Goal: Use online tool/utility: Use online tool/utility

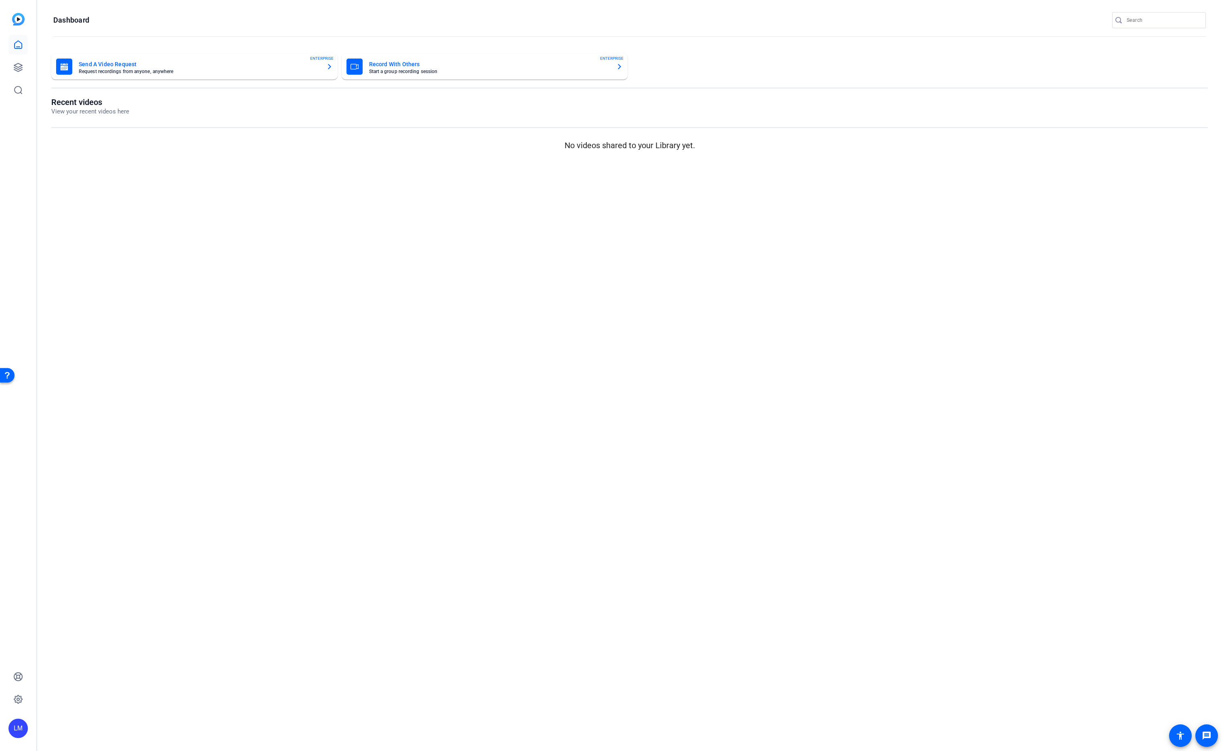
click at [1147, 21] on input "Search" at bounding box center [1163, 20] width 73 height 10
paste input "2508-11116-CS"
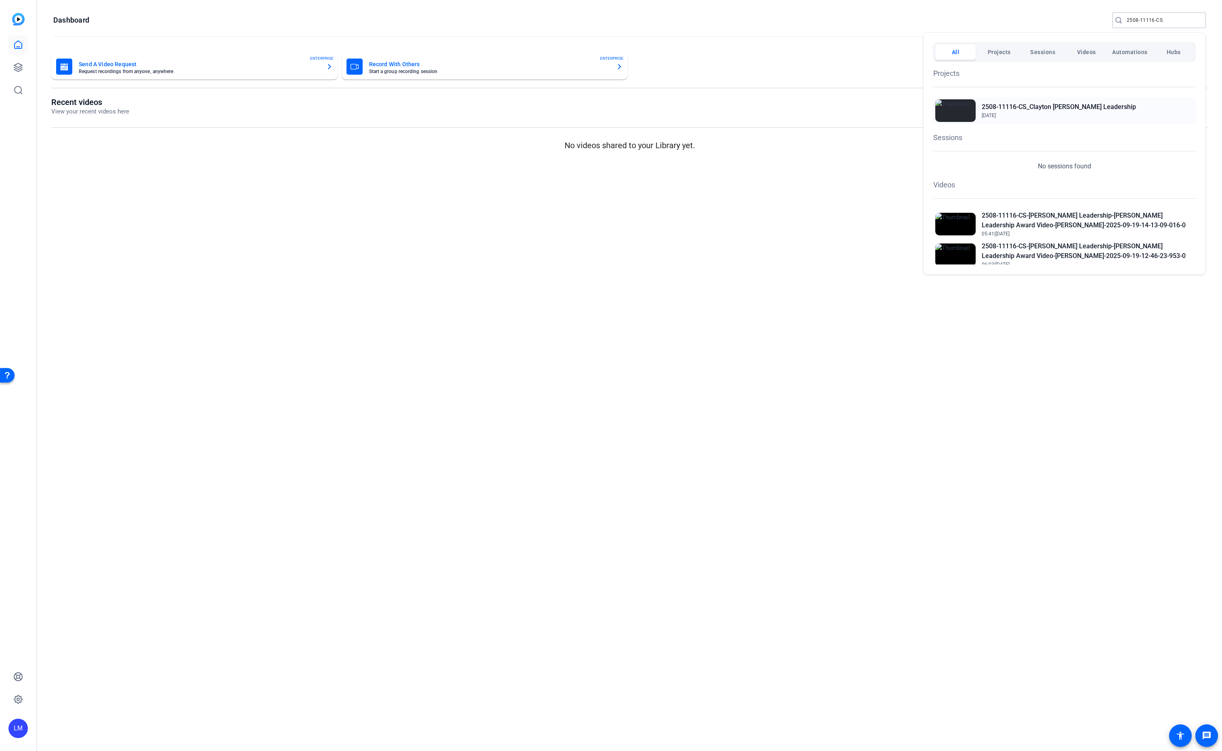
type input "2508-11116-CS"
click at [1049, 105] on h2 "2508-11116-CS_Clayton [PERSON_NAME] Leadership" at bounding box center [1059, 107] width 154 height 10
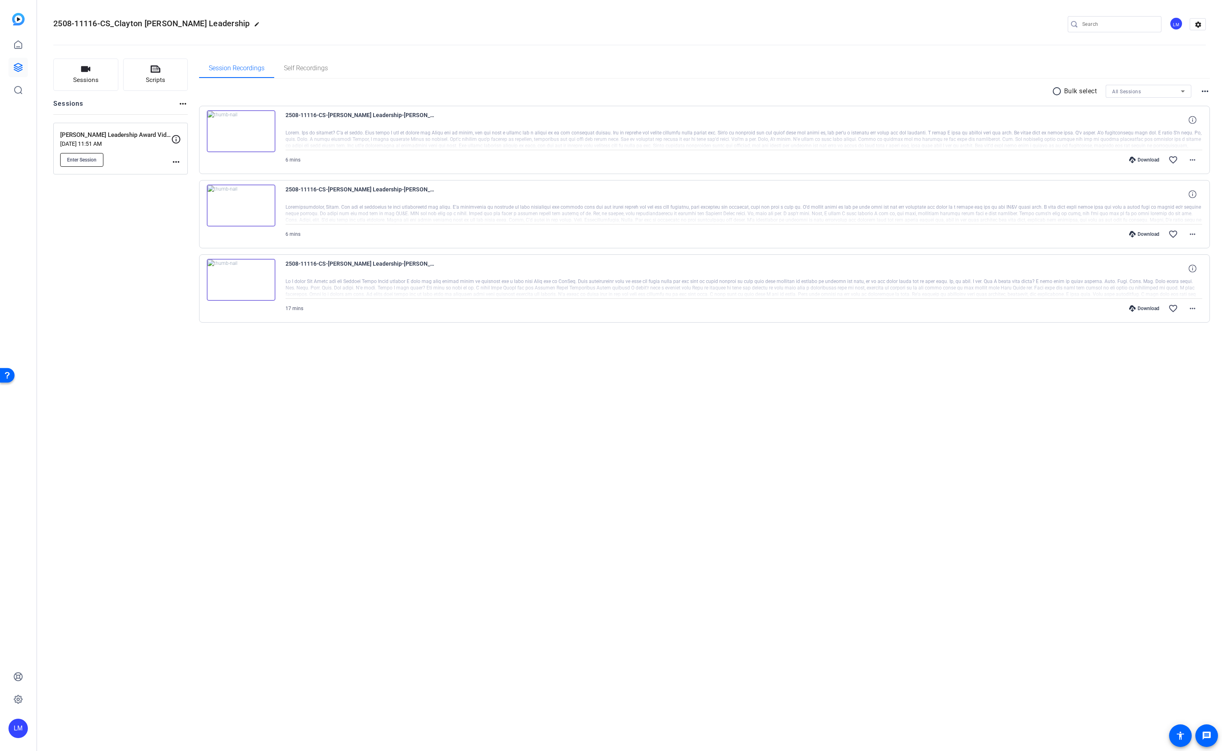
click at [77, 160] on span "Enter Session" at bounding box center [81, 160] width 29 height 6
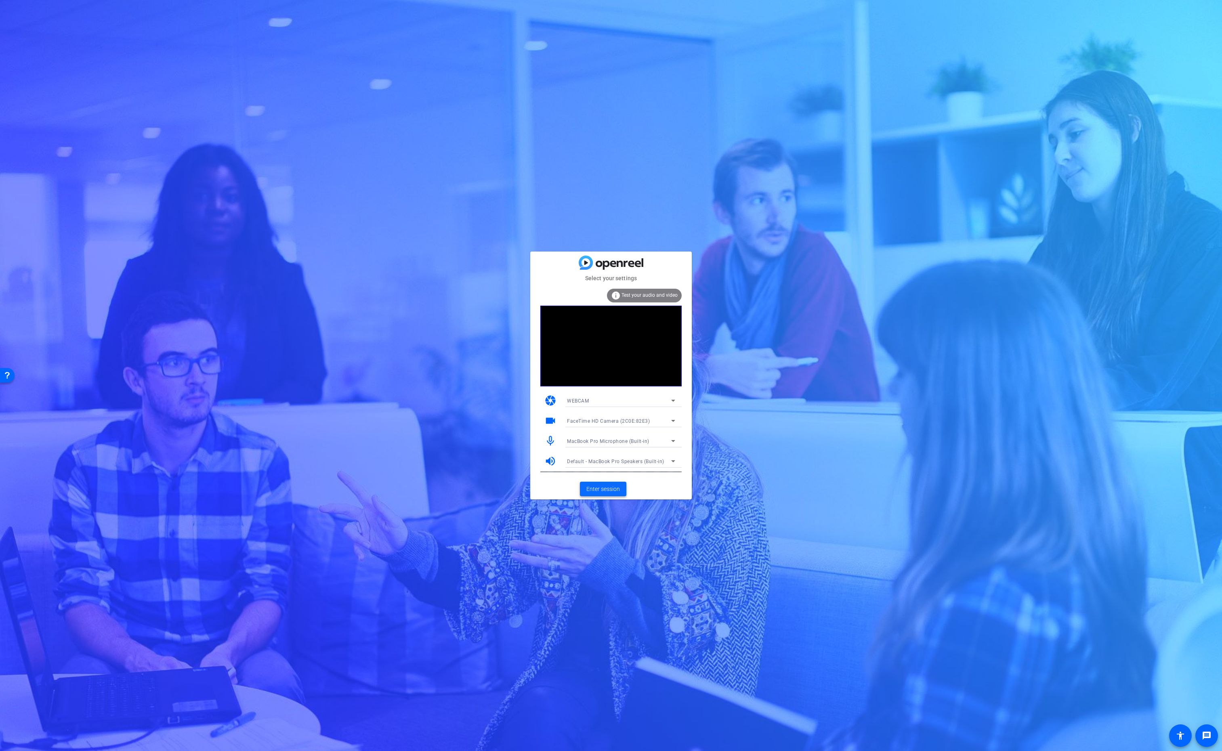
click at [606, 488] on span "Enter session" at bounding box center [604, 489] width 34 height 8
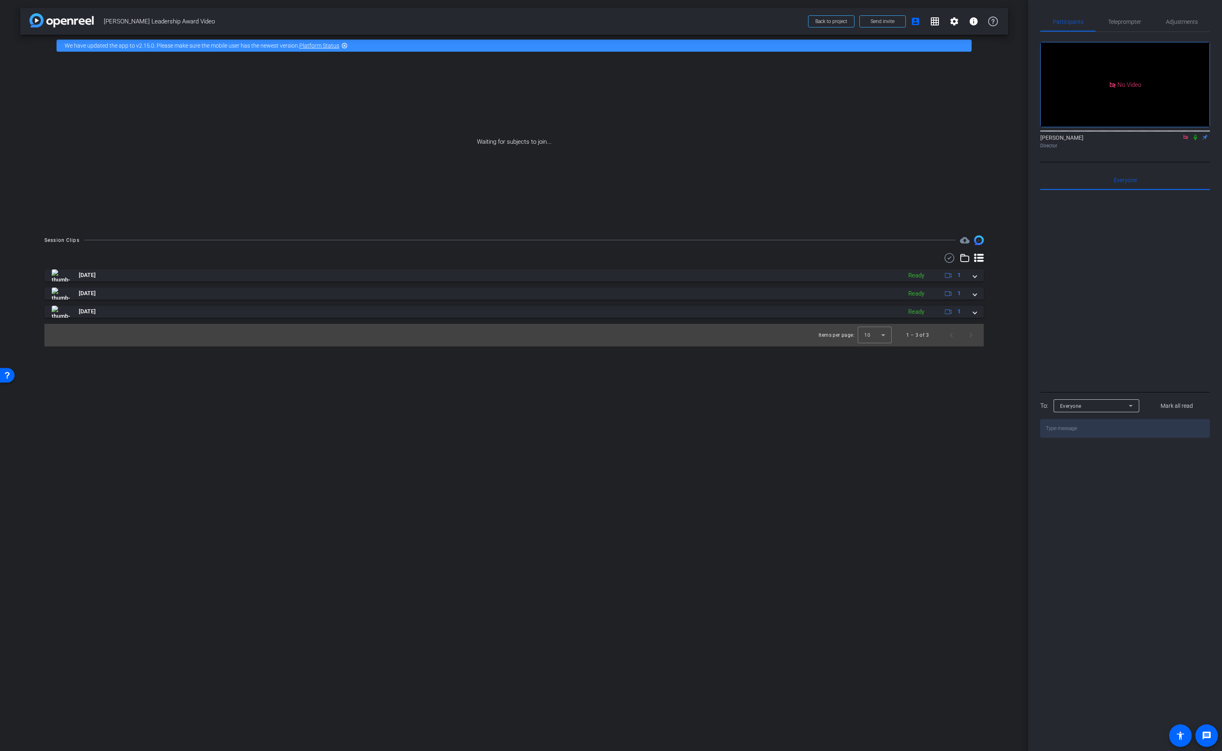
click at [1195, 140] on icon at bounding box center [1195, 137] width 3 height 5
click at [976, 313] on span at bounding box center [974, 311] width 3 height 8
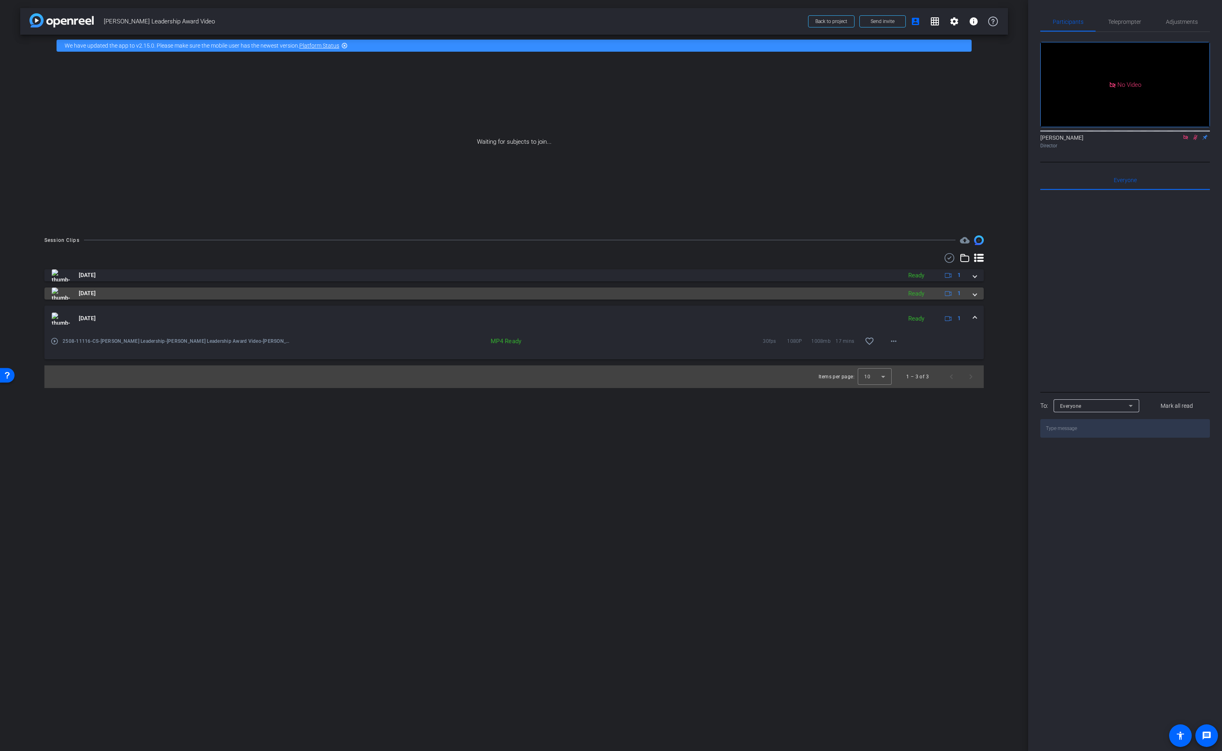
click at [976, 299] on mat-expansion-panel-header "Sep 19, 2025 Ready 1" at bounding box center [514, 294] width 940 height 12
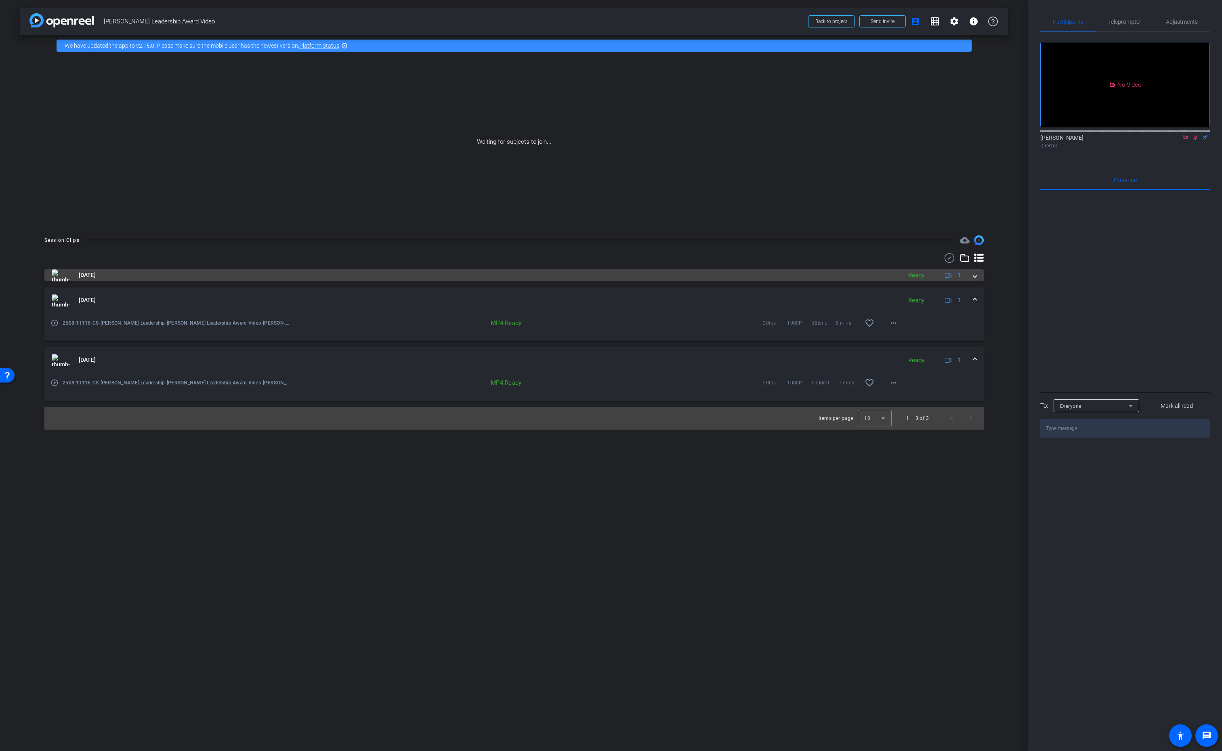
click at [973, 278] on span at bounding box center [974, 275] width 3 height 8
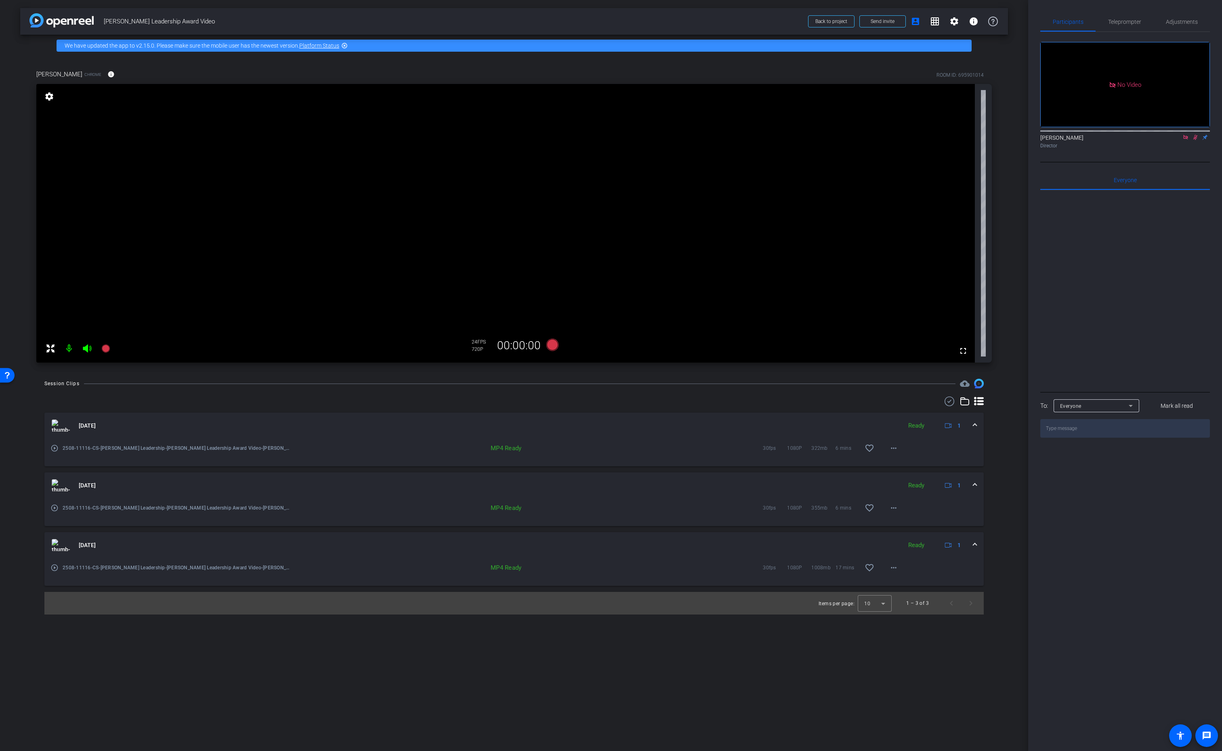
click at [1196, 140] on icon at bounding box center [1195, 138] width 6 height 6
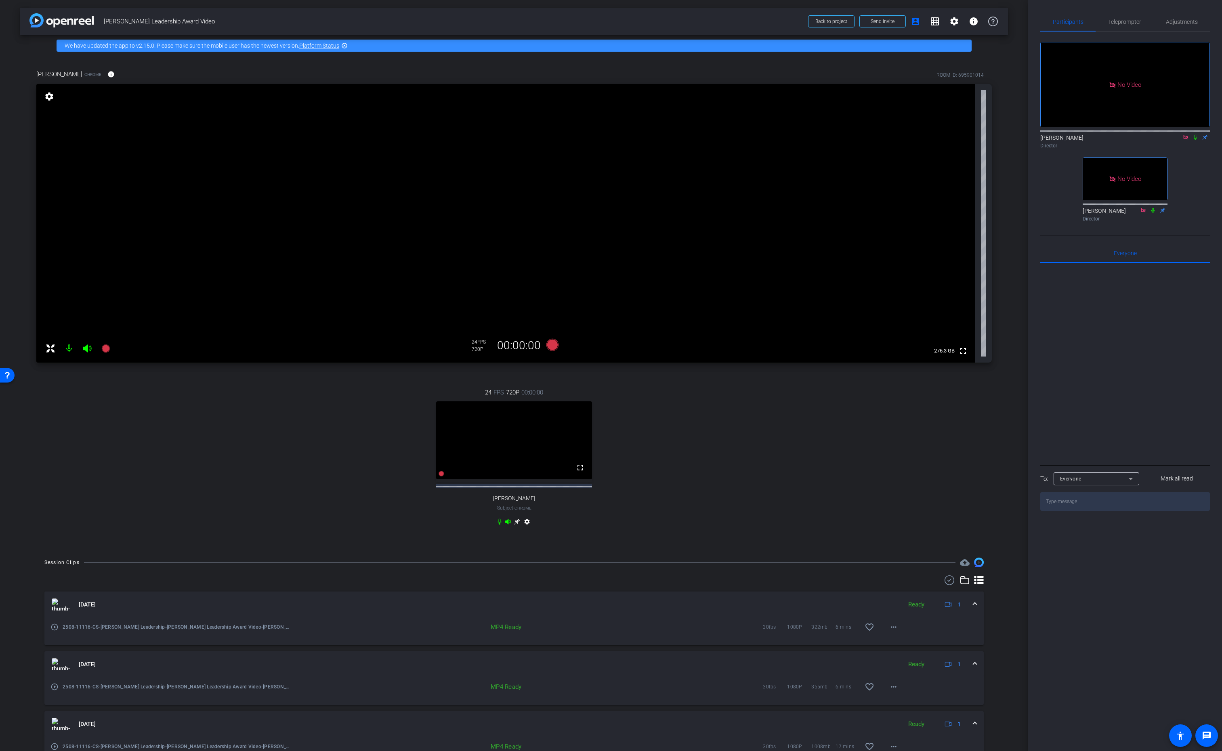
click at [1196, 141] on mat-icon at bounding box center [1196, 137] width 10 height 7
click at [1194, 140] on icon at bounding box center [1195, 138] width 6 height 6
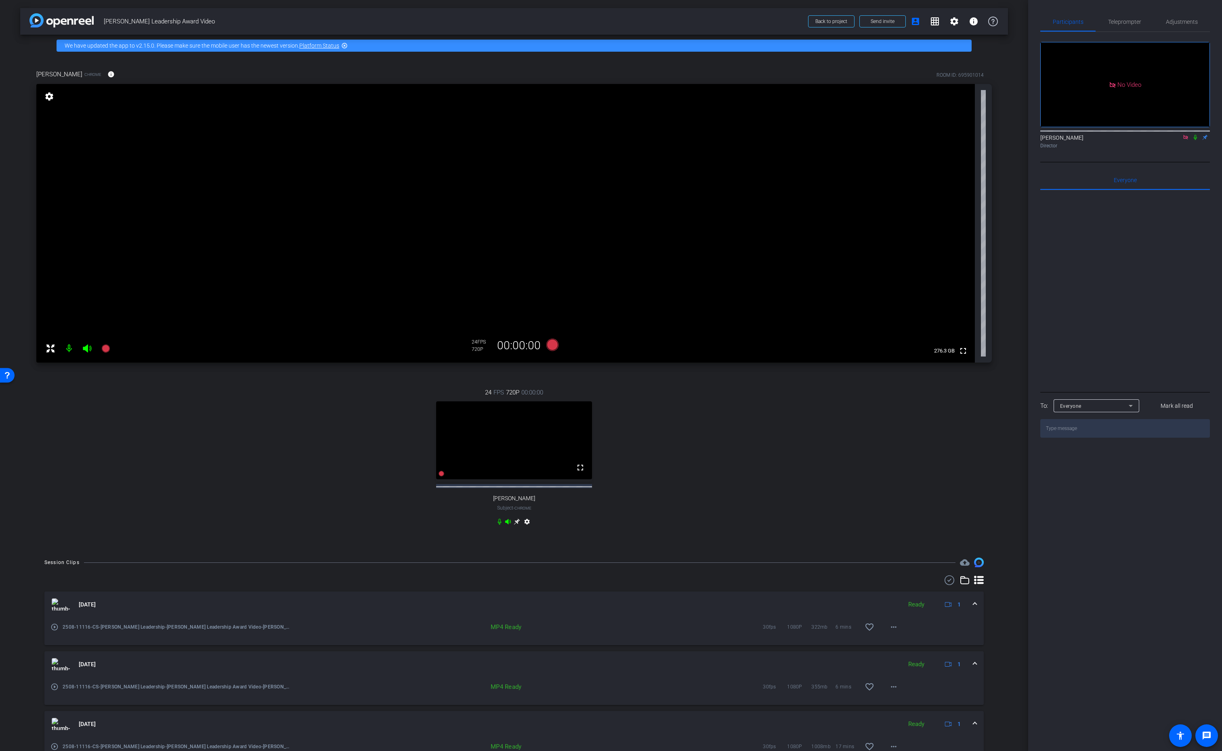
click at [1196, 140] on icon at bounding box center [1195, 137] width 3 height 5
click at [1193, 149] on div "Director" at bounding box center [1126, 145] width 170 height 7
click at [1191, 152] on div "Lalo Moreno Director" at bounding box center [1126, 139] width 170 height 25
click at [1194, 140] on icon at bounding box center [1195, 138] width 6 height 6
click at [1196, 140] on icon at bounding box center [1195, 138] width 6 height 6
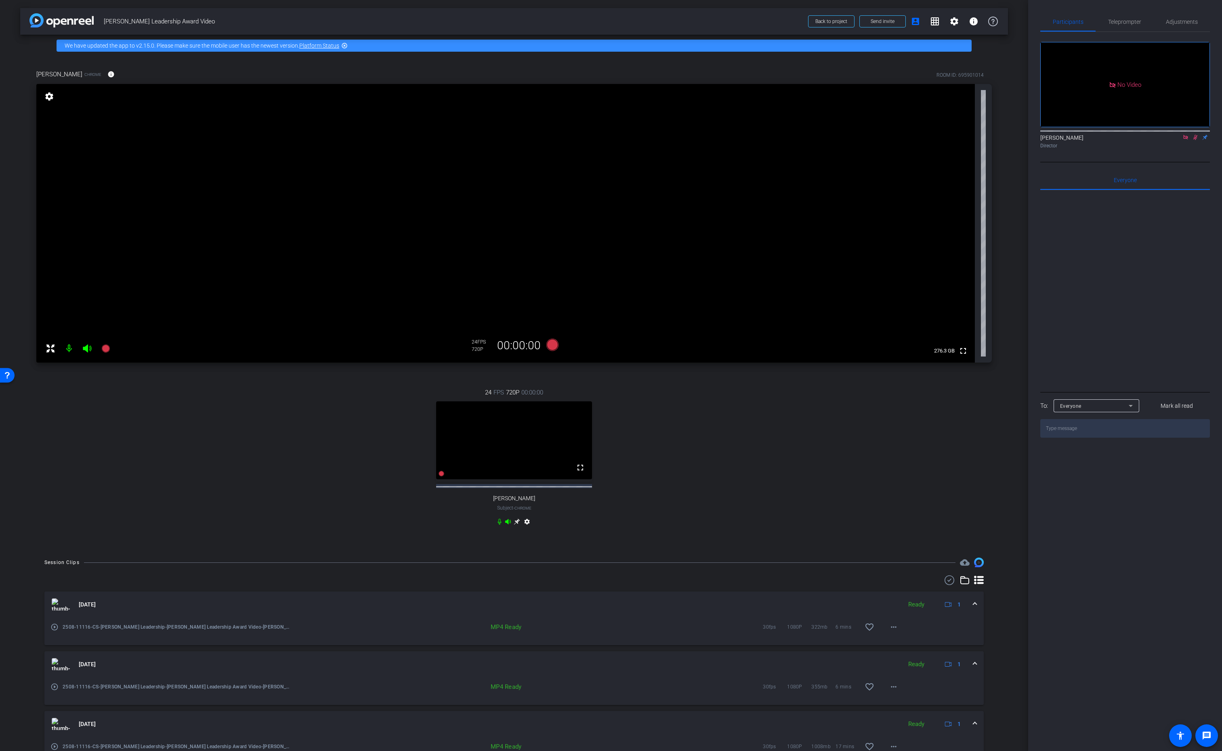
click at [1196, 140] on icon at bounding box center [1195, 138] width 6 height 6
click at [1197, 140] on icon at bounding box center [1195, 138] width 6 height 6
